Goal: Transaction & Acquisition: Obtain resource

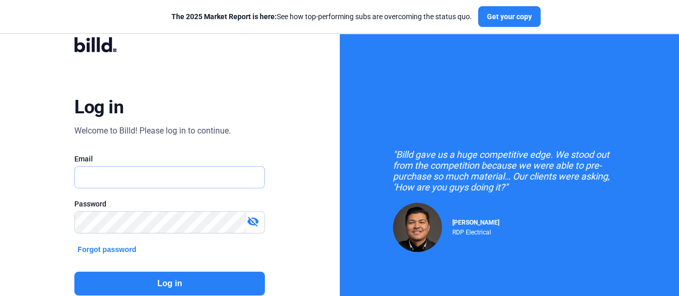
click at [148, 170] on input "text" at bounding box center [164, 176] width 179 height 21
type input "[EMAIL_ADDRESS][DOMAIN_NAME]"
click at [179, 283] on button "Log in" at bounding box center [169, 283] width 191 height 24
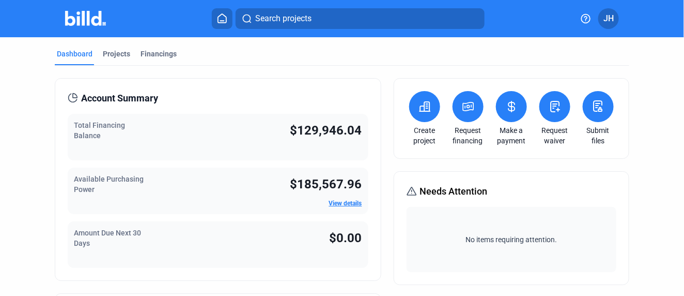
click at [262, 19] on span "Search projects" at bounding box center [283, 18] width 56 height 12
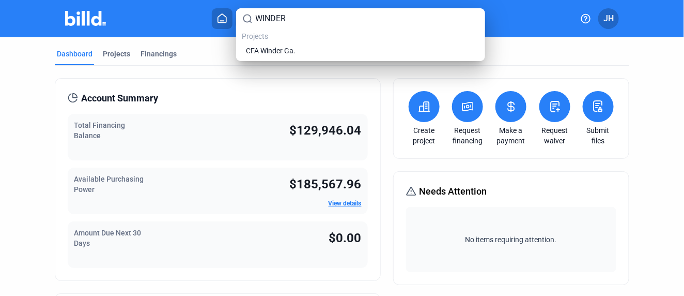
drag, startPoint x: 300, startPoint y: 15, endPoint x: 231, endPoint y: 12, distance: 68.8
click at [231, 12] on div "WINDER Projects CFA Winder Ga." at bounding box center [342, 148] width 684 height 296
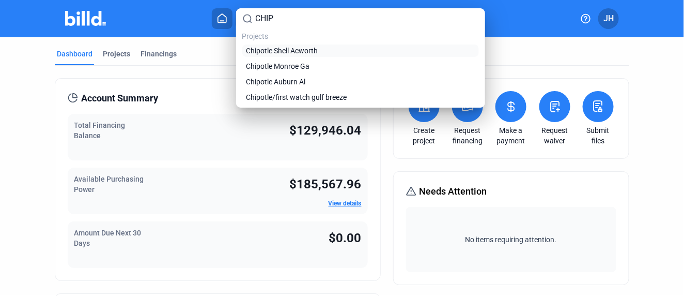
type input "CHIP"
click at [299, 50] on span "Chipotle Shell Acworth" at bounding box center [282, 50] width 72 height 10
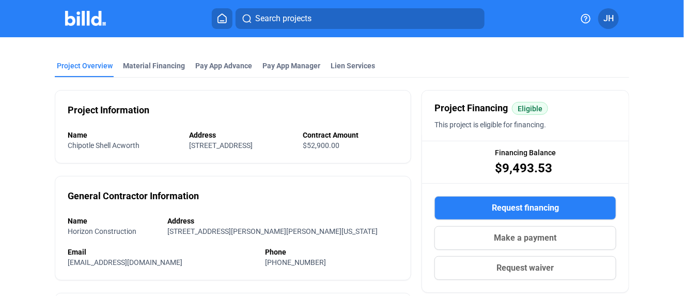
scroll to position [57, 0]
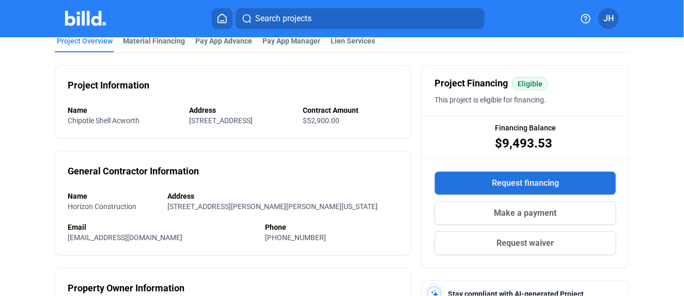
click at [526, 182] on span "Request financing" at bounding box center [525, 183] width 67 height 12
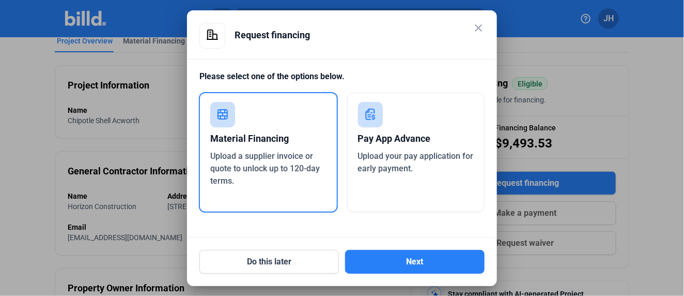
click at [251, 133] on div "Material Financing" at bounding box center [268, 138] width 116 height 23
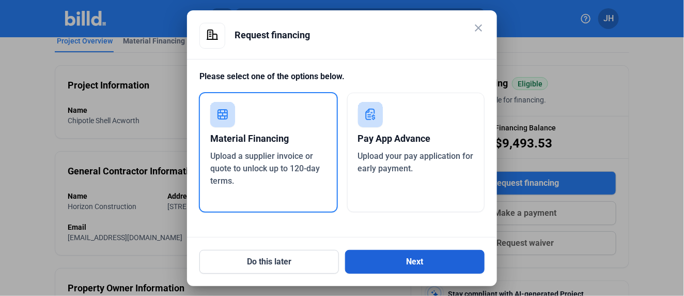
click at [401, 255] on button "Next" at bounding box center [414, 262] width 139 height 24
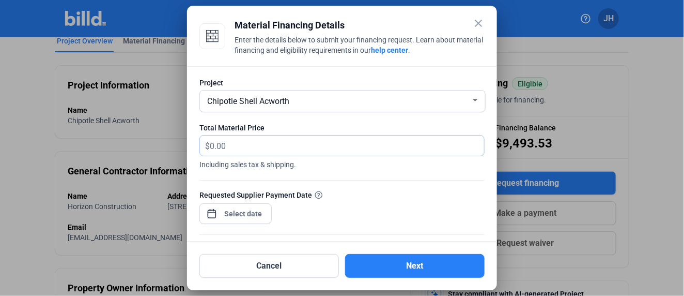
click at [224, 143] on input "text" at bounding box center [341, 145] width 262 height 20
type input "10,302.07"
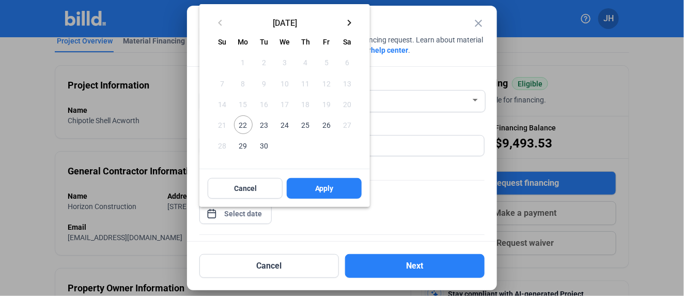
click at [246, 207] on div "close Material Financing Details Enter the details below to submit your financi…" at bounding box center [342, 148] width 684 height 296
click at [349, 21] on mat-icon "keyboard_arrow_right" at bounding box center [349, 23] width 12 height 12
click at [325, 63] on span "3" at bounding box center [326, 62] width 19 height 19
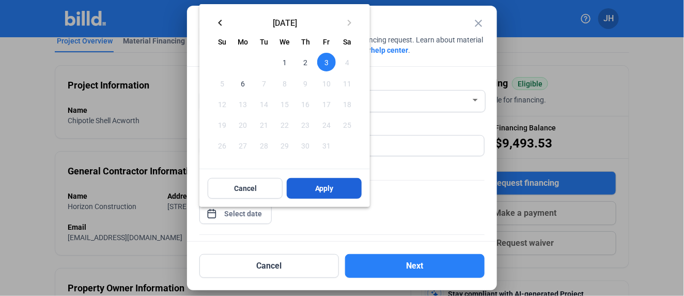
click at [336, 185] on button "Apply" at bounding box center [324, 188] width 75 height 21
type input "[DATE]"
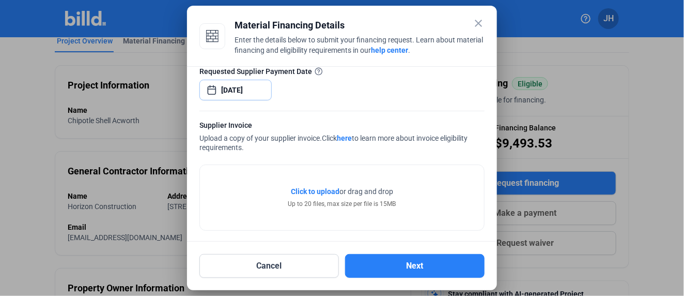
scroll to position [128, 0]
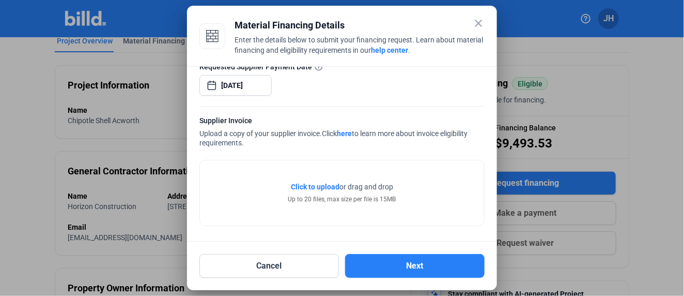
click at [314, 185] on span "Click to upload" at bounding box center [315, 186] width 49 height 8
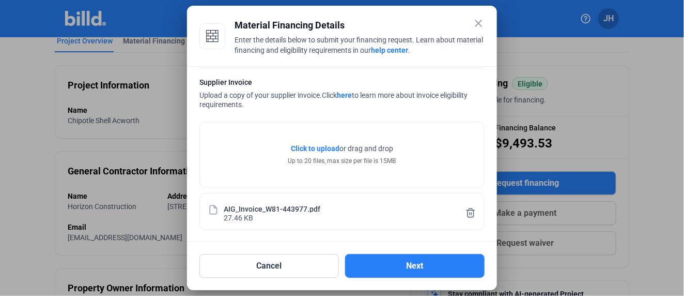
scroll to position [0, 0]
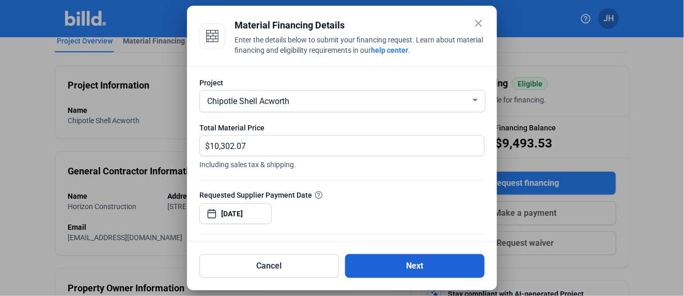
click at [408, 262] on button "Next" at bounding box center [414, 266] width 139 height 24
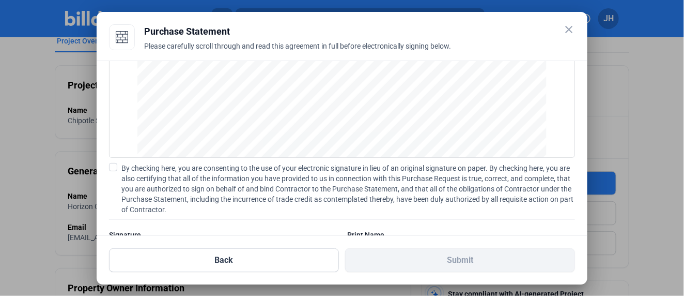
scroll to position [149, 0]
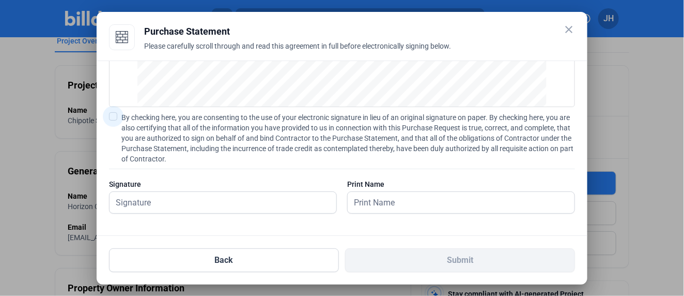
drag, startPoint x: 112, startPoint y: 113, endPoint x: 117, endPoint y: 123, distance: 11.3
click at [112, 114] on span at bounding box center [113, 116] width 8 height 8
click at [0, 0] on input "By checking here, you are consenting to the use of your electronic signature in…" at bounding box center [0, 0] width 0 height 0
click at [141, 201] on input "text" at bounding box center [223, 202] width 227 height 21
type input "[PERSON_NAME]"
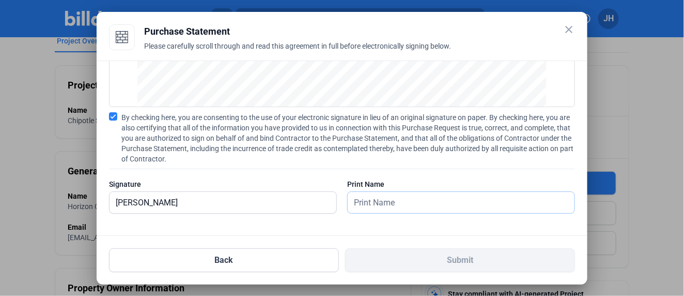
click at [380, 208] on input "text" at bounding box center [455, 202] width 215 height 21
type input "[PERSON_NAME]"
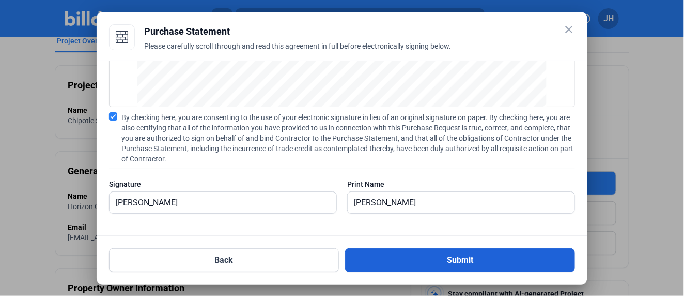
click at [460, 259] on button "Submit" at bounding box center [460, 260] width 230 height 24
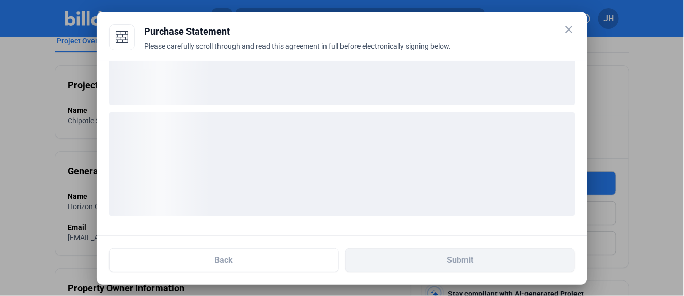
scroll to position [70, 0]
